Goal: Task Accomplishment & Management: Manage account settings

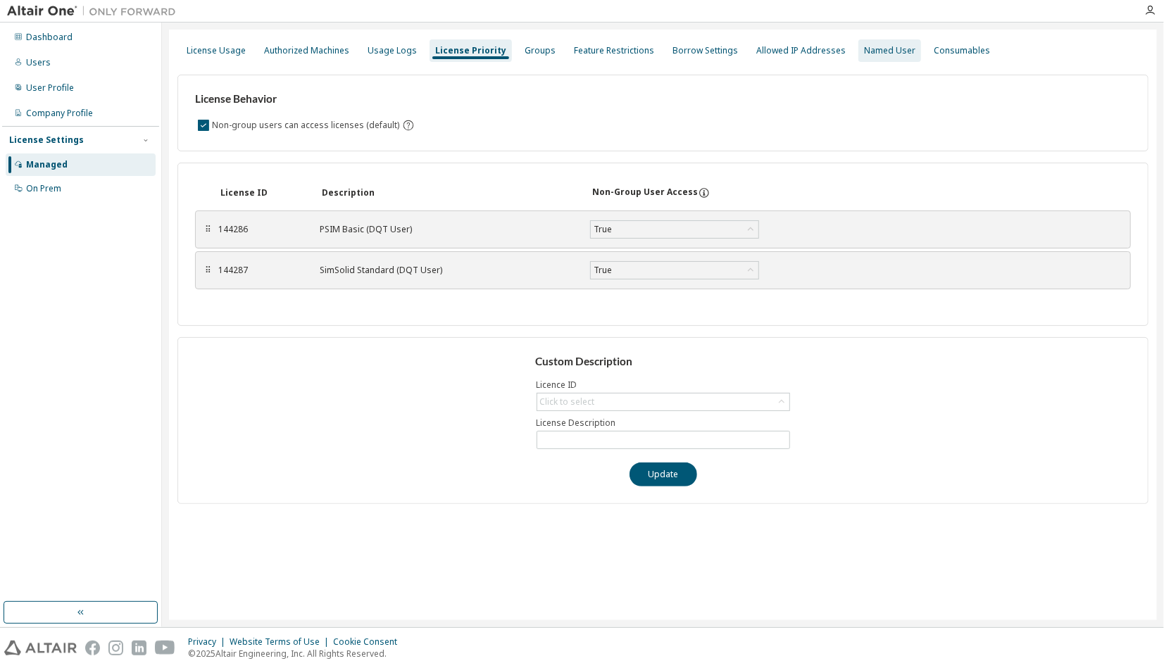
click at [871, 48] on div "Named User" at bounding box center [889, 50] width 51 height 11
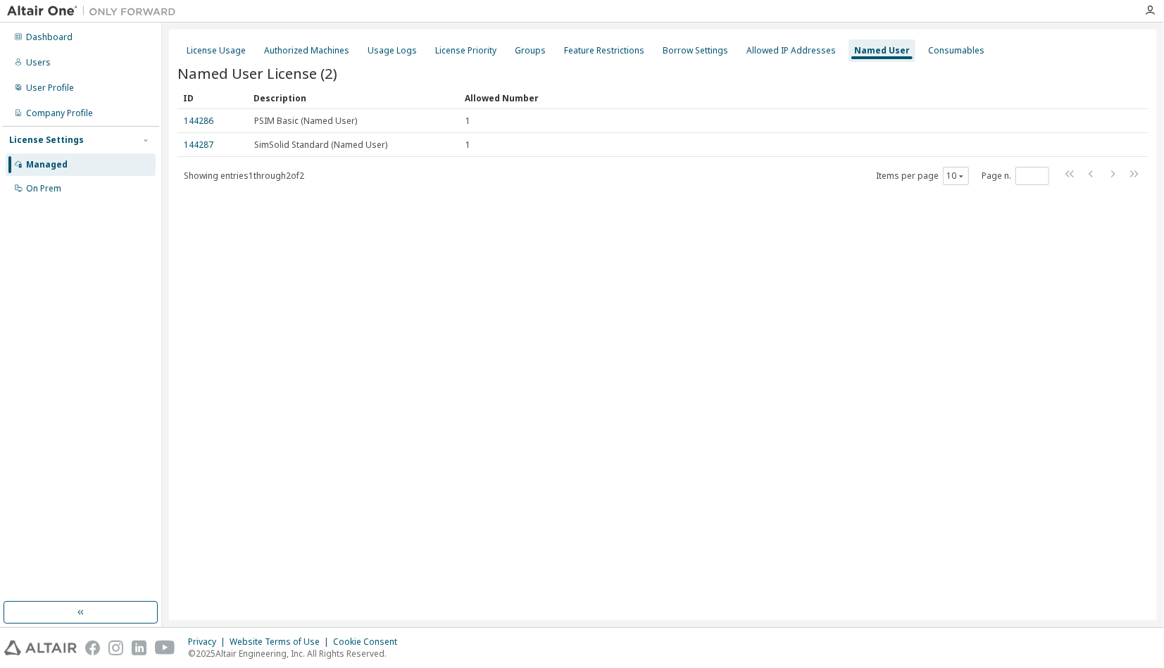
click at [738, 316] on div "License Usage Authorized Machines Usage Logs License Priority Groups Feature Re…" at bounding box center [663, 325] width 988 height 591
click at [717, 234] on div "License Usage Authorized Machines Usage Logs License Priority Groups Feature Re…" at bounding box center [663, 325] width 988 height 591
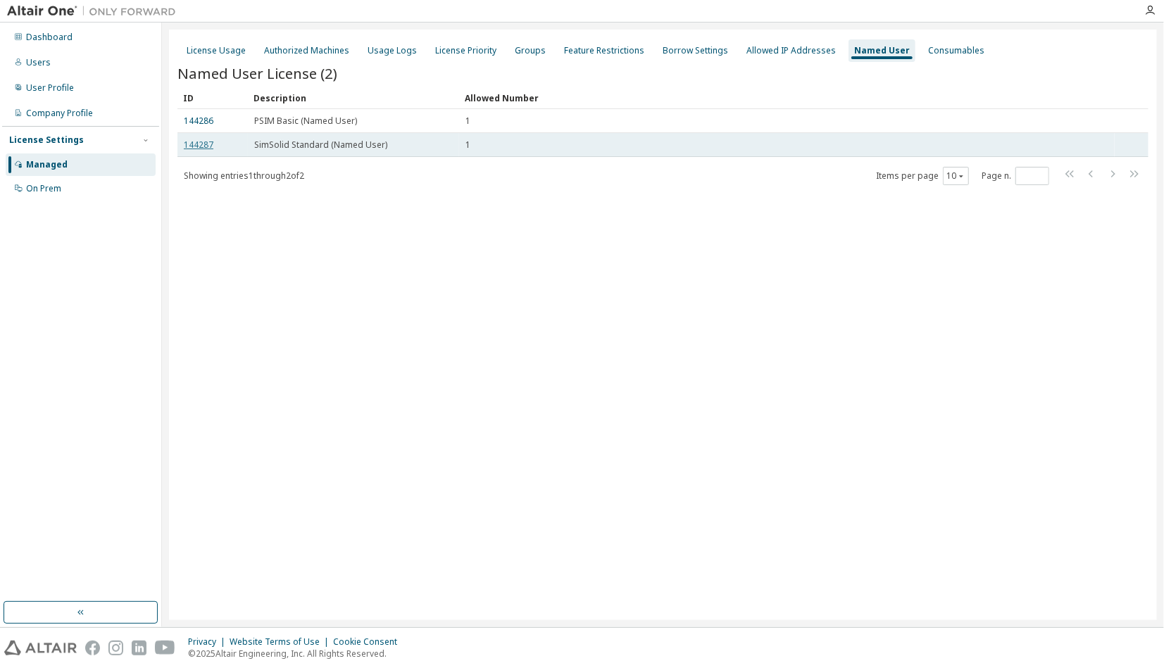
click at [199, 144] on link "144287" at bounding box center [199, 145] width 30 height 12
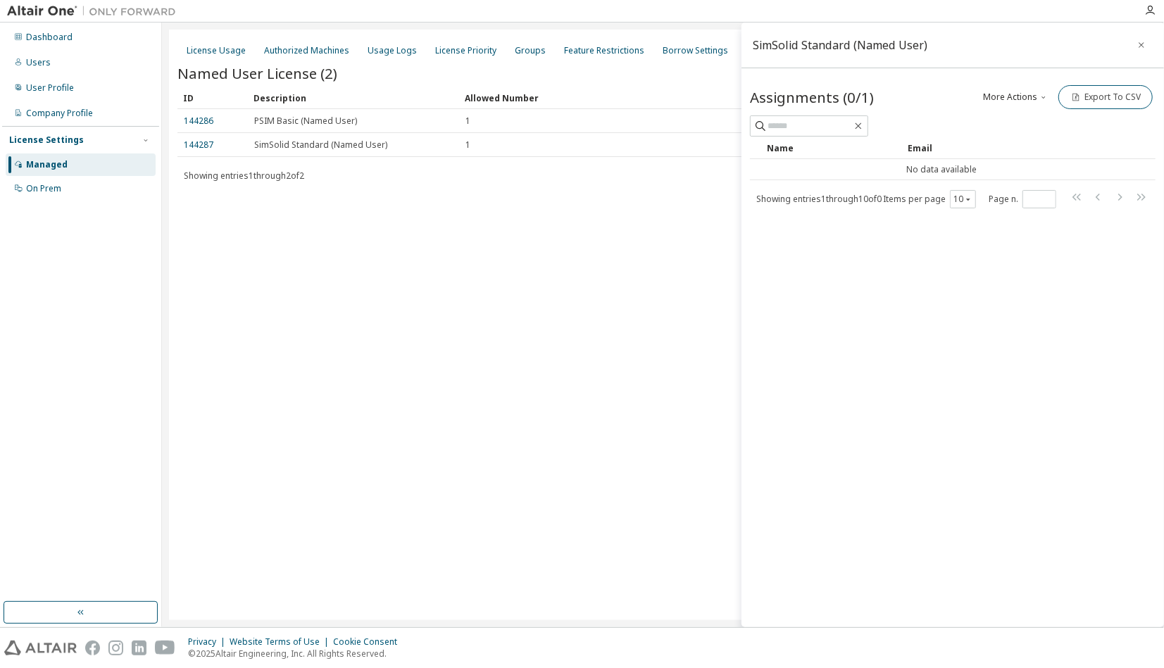
click at [1019, 99] on button "More Actions" at bounding box center [1016, 97] width 68 height 24
click at [1015, 118] on div "Add" at bounding box center [1034, 121] width 88 height 20
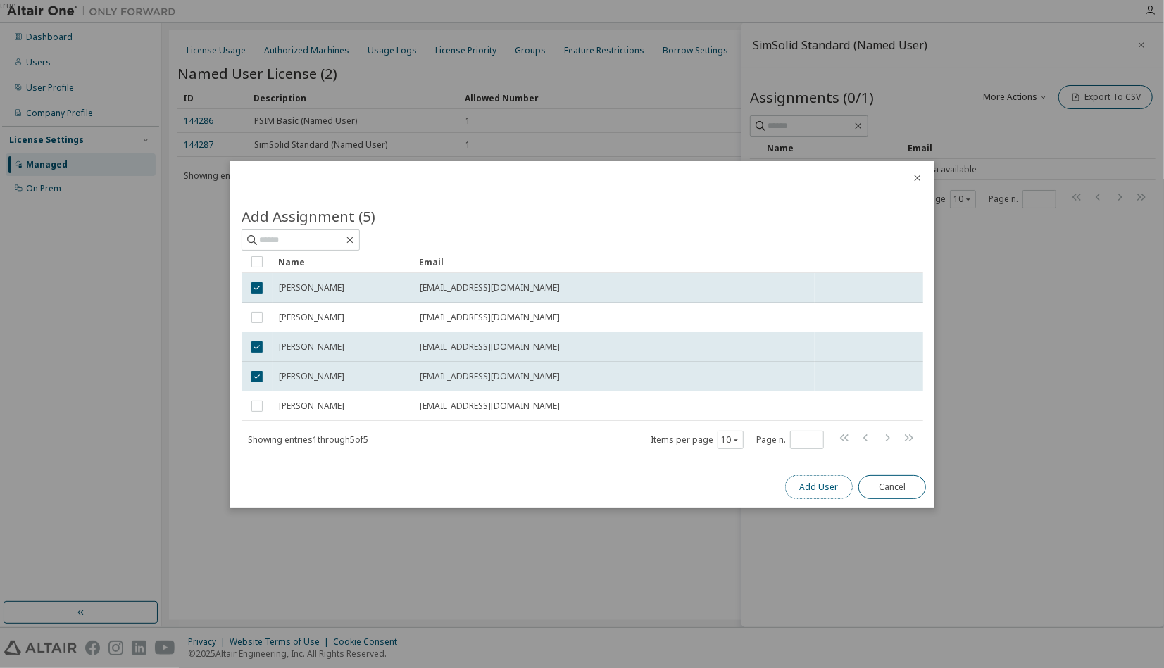
click at [817, 494] on button "Add User" at bounding box center [819, 487] width 68 height 24
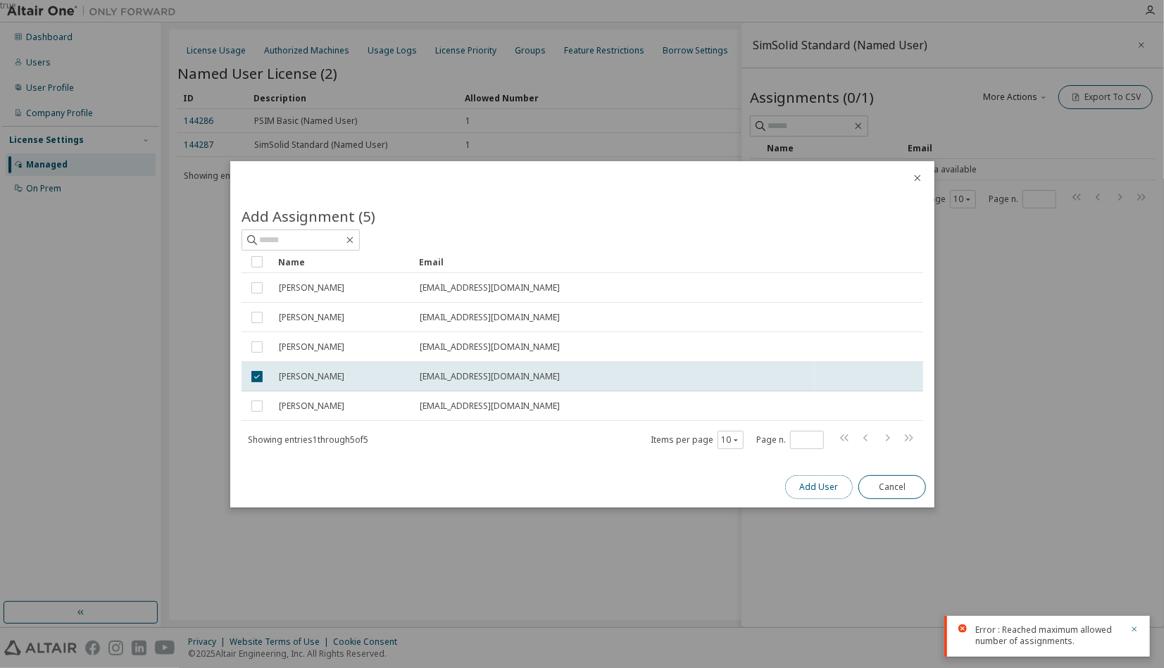
click at [806, 491] on button "Add User" at bounding box center [819, 487] width 68 height 24
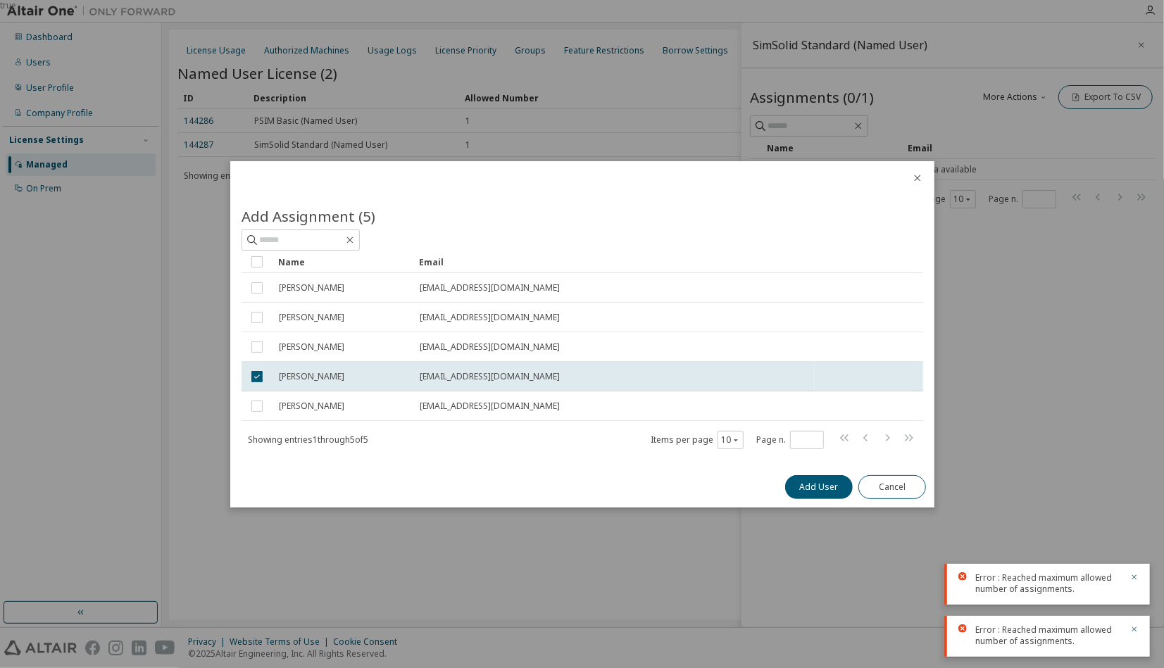
click at [919, 175] on icon "close" at bounding box center [917, 177] width 11 height 11
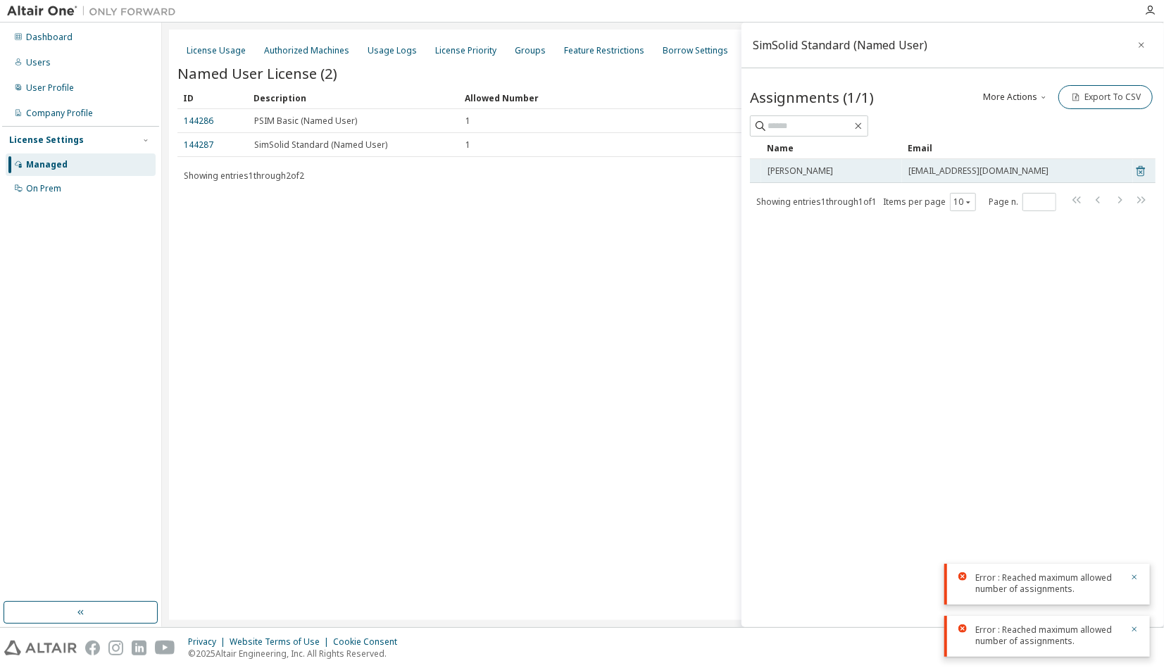
click at [1137, 166] on icon at bounding box center [1140, 171] width 13 height 17
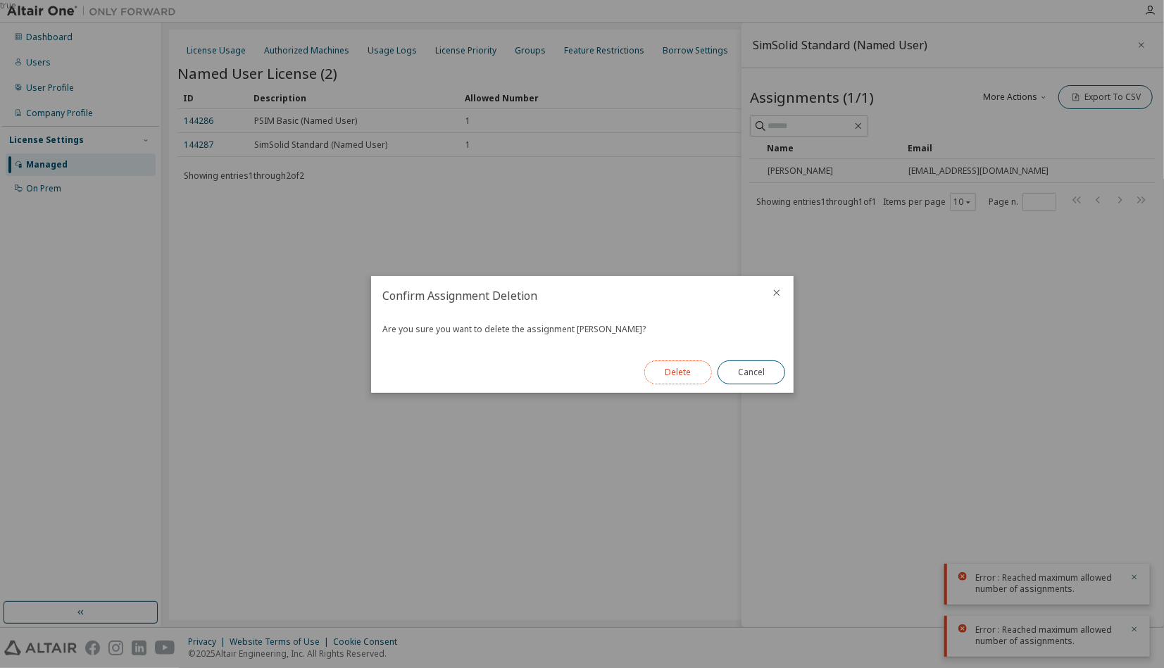
click at [695, 375] on button "Delete" at bounding box center [678, 372] width 68 height 24
click at [771, 380] on button "Close" at bounding box center [751, 372] width 68 height 24
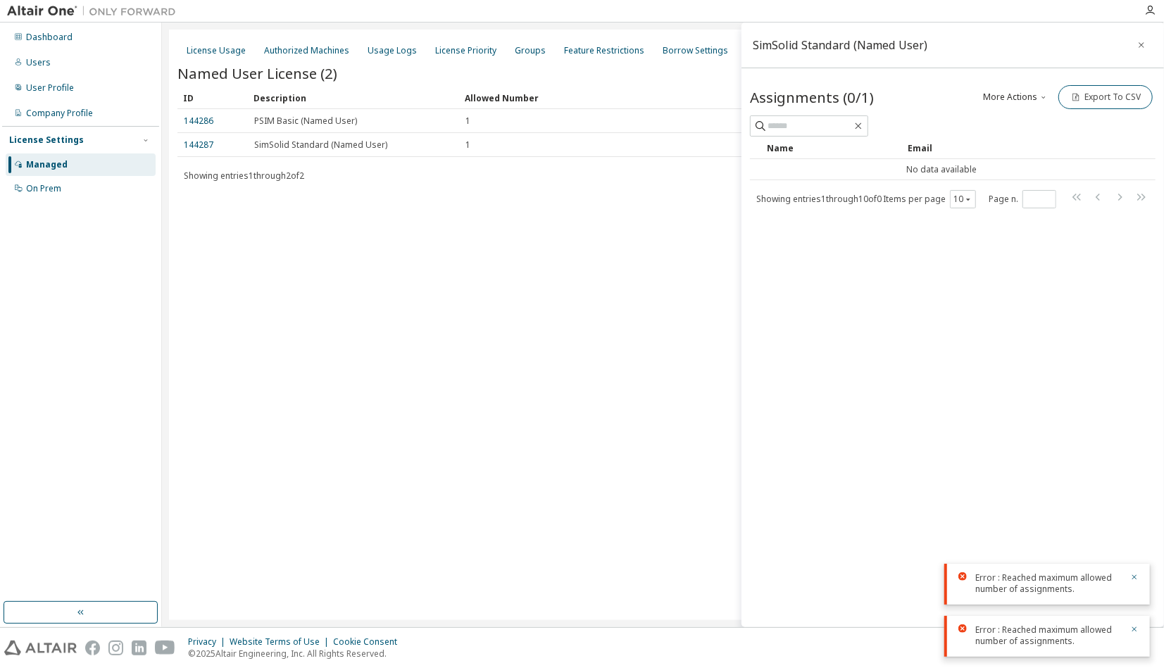
click at [1021, 99] on button "More Actions" at bounding box center [1016, 97] width 68 height 24
click at [1022, 120] on div "Add" at bounding box center [1034, 121] width 88 height 20
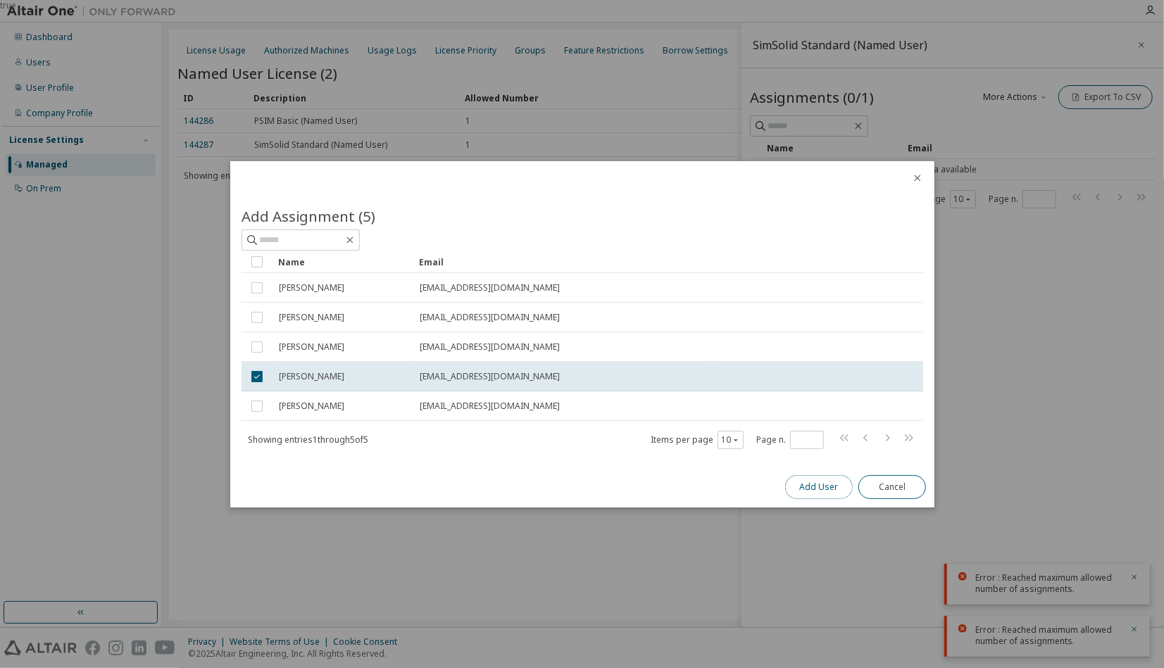
click at [818, 492] on button "Add User" at bounding box center [819, 487] width 68 height 24
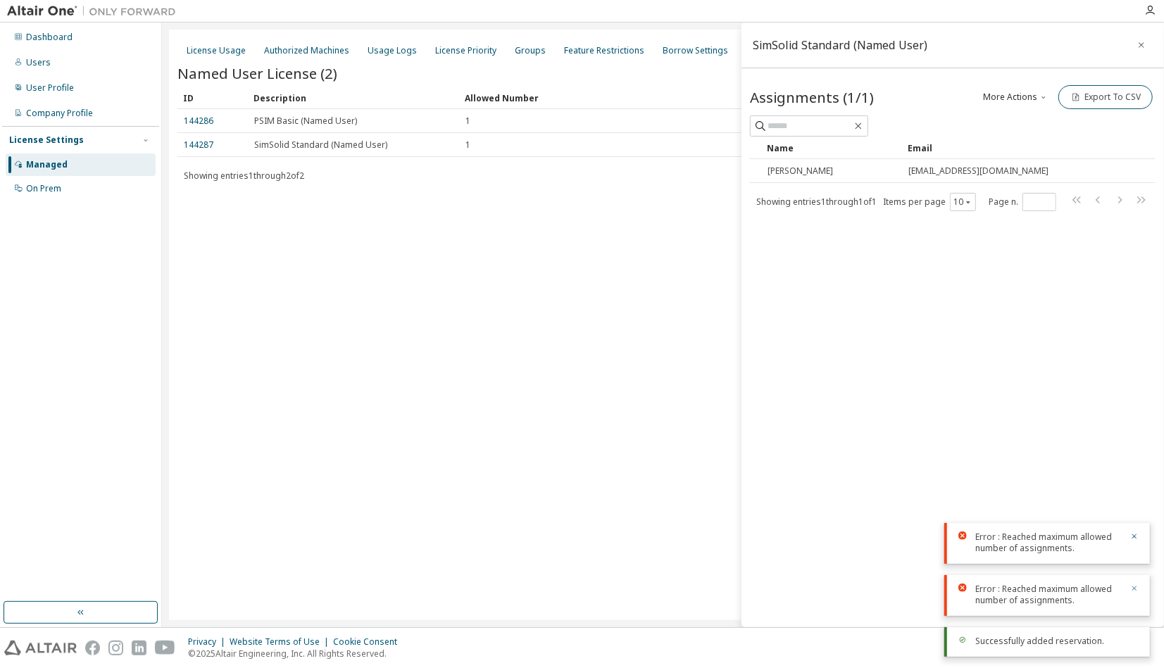
click at [1133, 586] on icon "button" at bounding box center [1134, 588] width 8 height 8
click at [1133, 537] on div "SimSolid Standard (Named User) Assignments (1/1) More Actions Add Import From C…" at bounding box center [952, 325] width 422 height 605
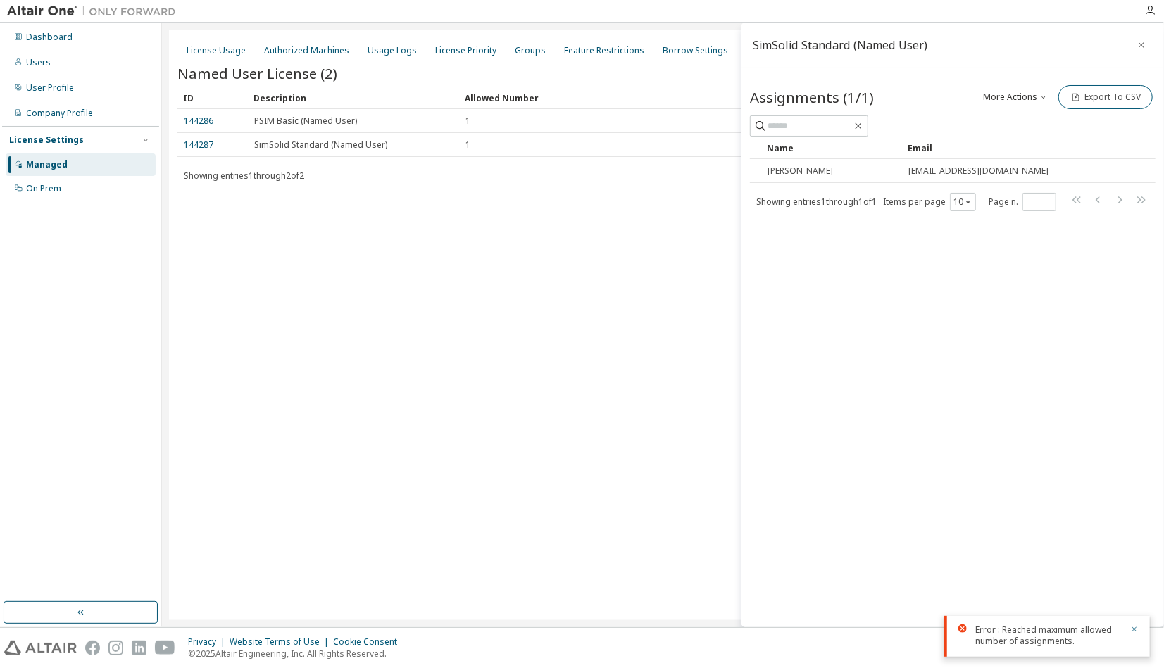
click at [1138, 594] on div "SimSolid Standard (Named User) Assignments (1/1) More Actions Add Import From C…" at bounding box center [952, 325] width 422 height 605
click at [1115, 614] on div "SimSolid Standard (Named User) Assignments (1/1) More Actions Add Import From C…" at bounding box center [952, 325] width 422 height 605
click at [472, 308] on div "License Usage Authorized Machines Usage Logs License Priority Groups Feature Re…" at bounding box center [663, 325] width 988 height 591
click at [1143, 170] on icon at bounding box center [1140, 171] width 13 height 17
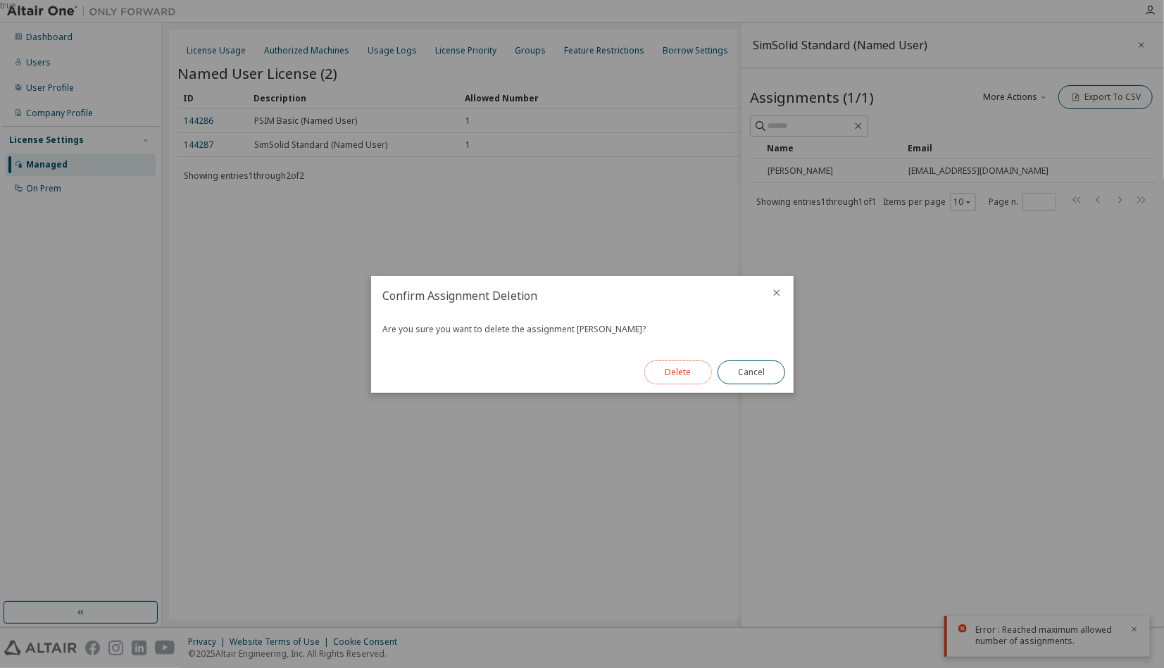
click at [691, 368] on button "Delete" at bounding box center [678, 372] width 68 height 24
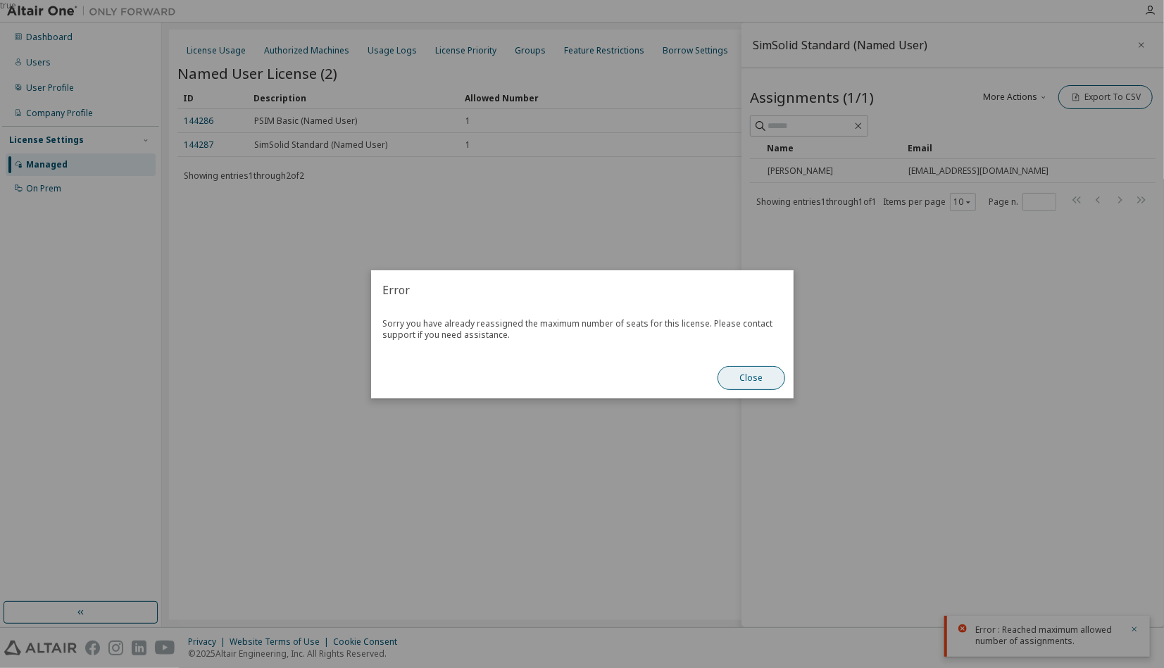
click at [753, 372] on button "Close" at bounding box center [751, 378] width 68 height 24
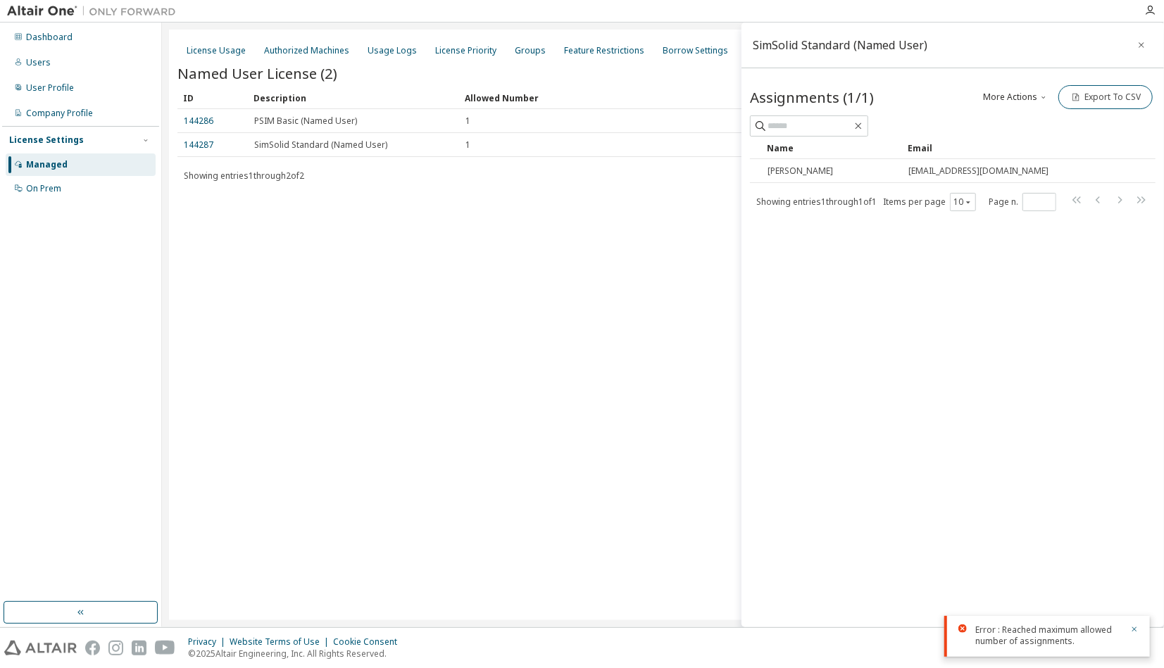
click at [946, 377] on div "SimSolid Standard (Named User) Assignments (1/1) More Actions Add Import From C…" at bounding box center [952, 325] width 422 height 605
click at [1138, 632] on icon "button" at bounding box center [1134, 629] width 8 height 8
click at [1038, 519] on div "SimSolid Standard (Named User) Assignments (1/1) More Actions Add Import From C…" at bounding box center [952, 325] width 422 height 605
click at [929, 444] on div "SimSolid Standard (Named User) Assignments (1/1) More Actions Add Import From C…" at bounding box center [952, 325] width 422 height 605
click at [1141, 45] on icon "button" at bounding box center [1141, 44] width 10 height 11
